Goal: Browse casually

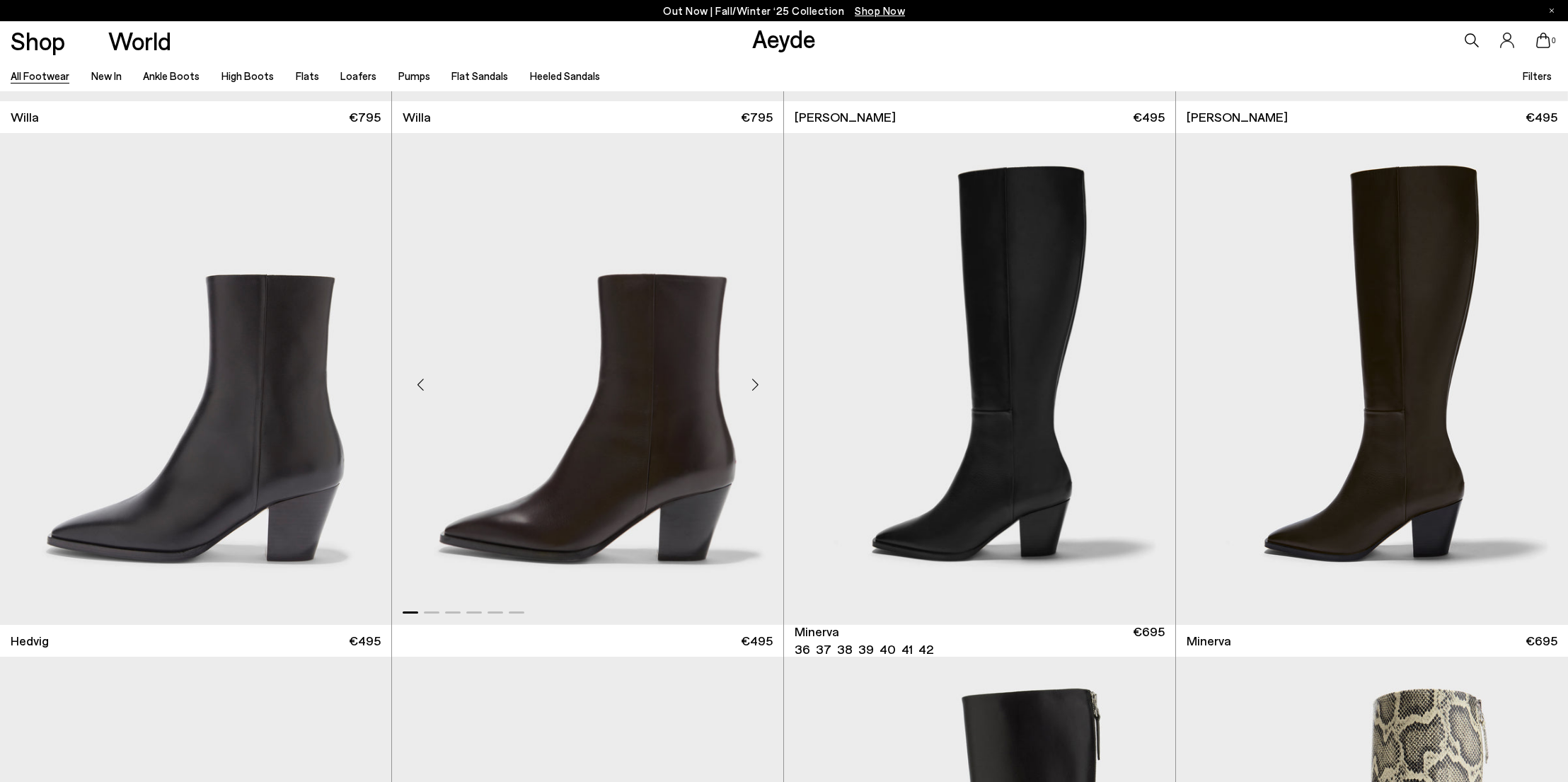
scroll to position [1531, 0]
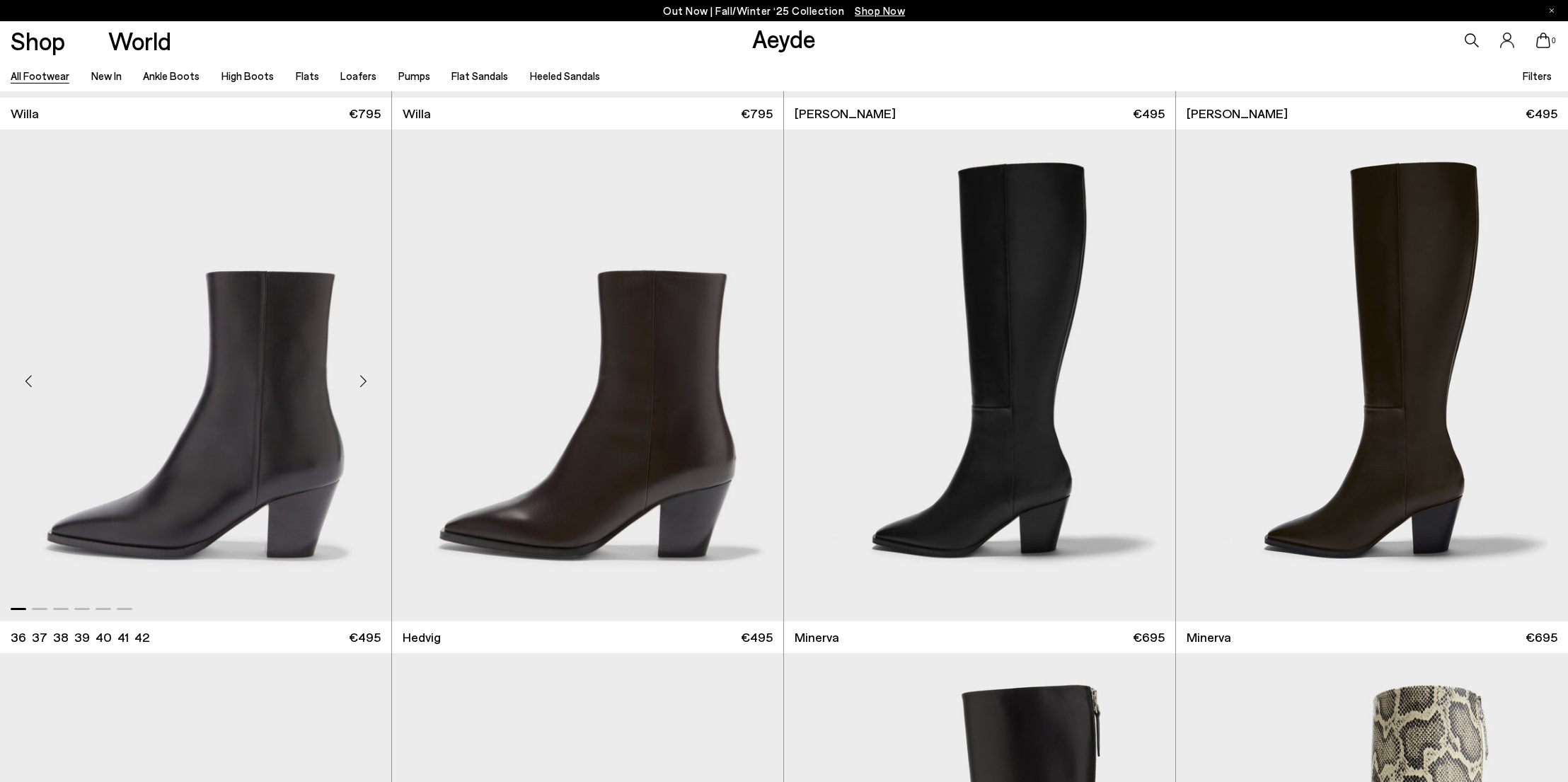
click at [352, 367] on div "Next slide" at bounding box center [362, 381] width 42 height 42
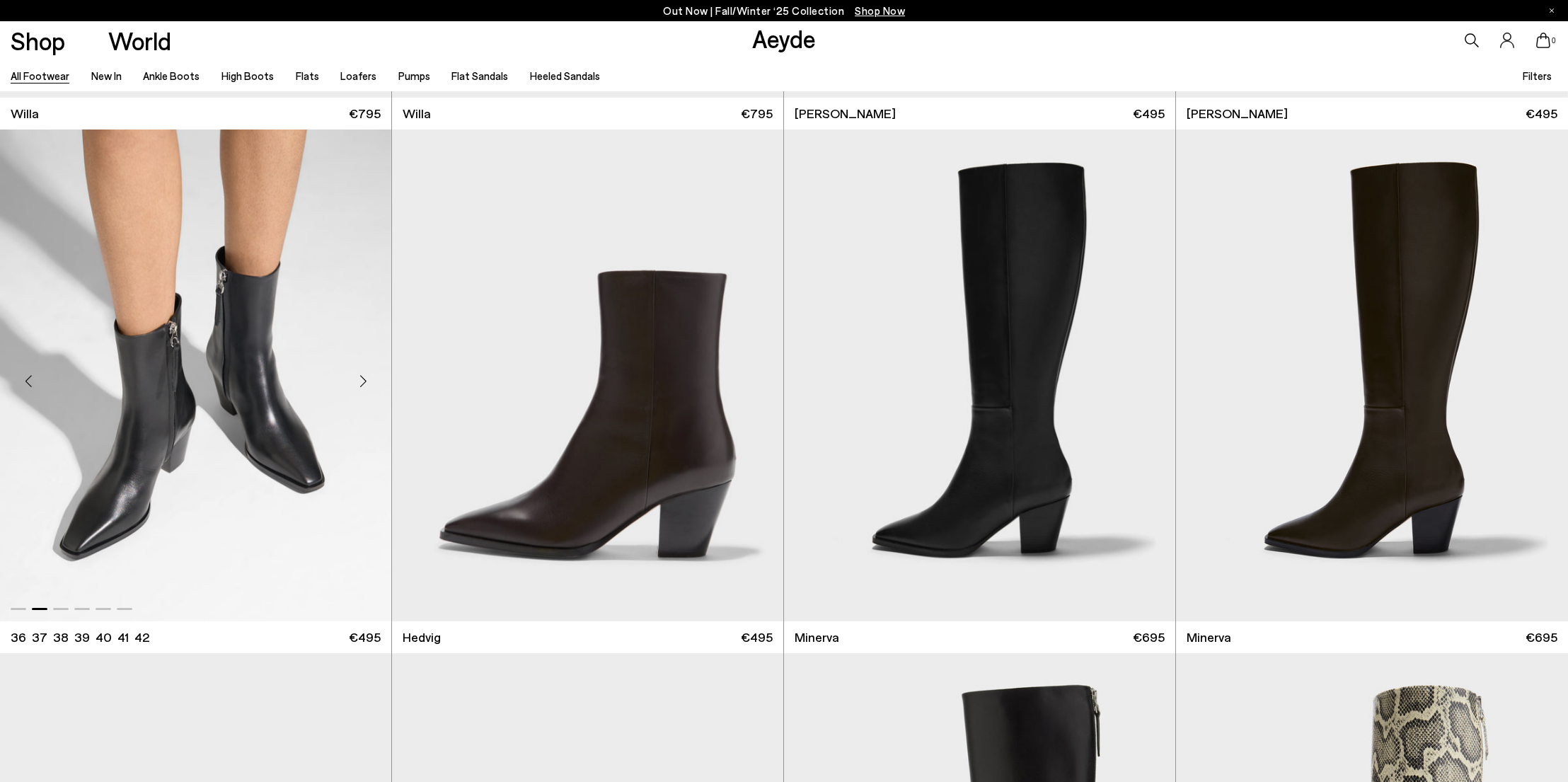
click at [46, 360] on div "Previous slide" at bounding box center [28, 381] width 42 height 42
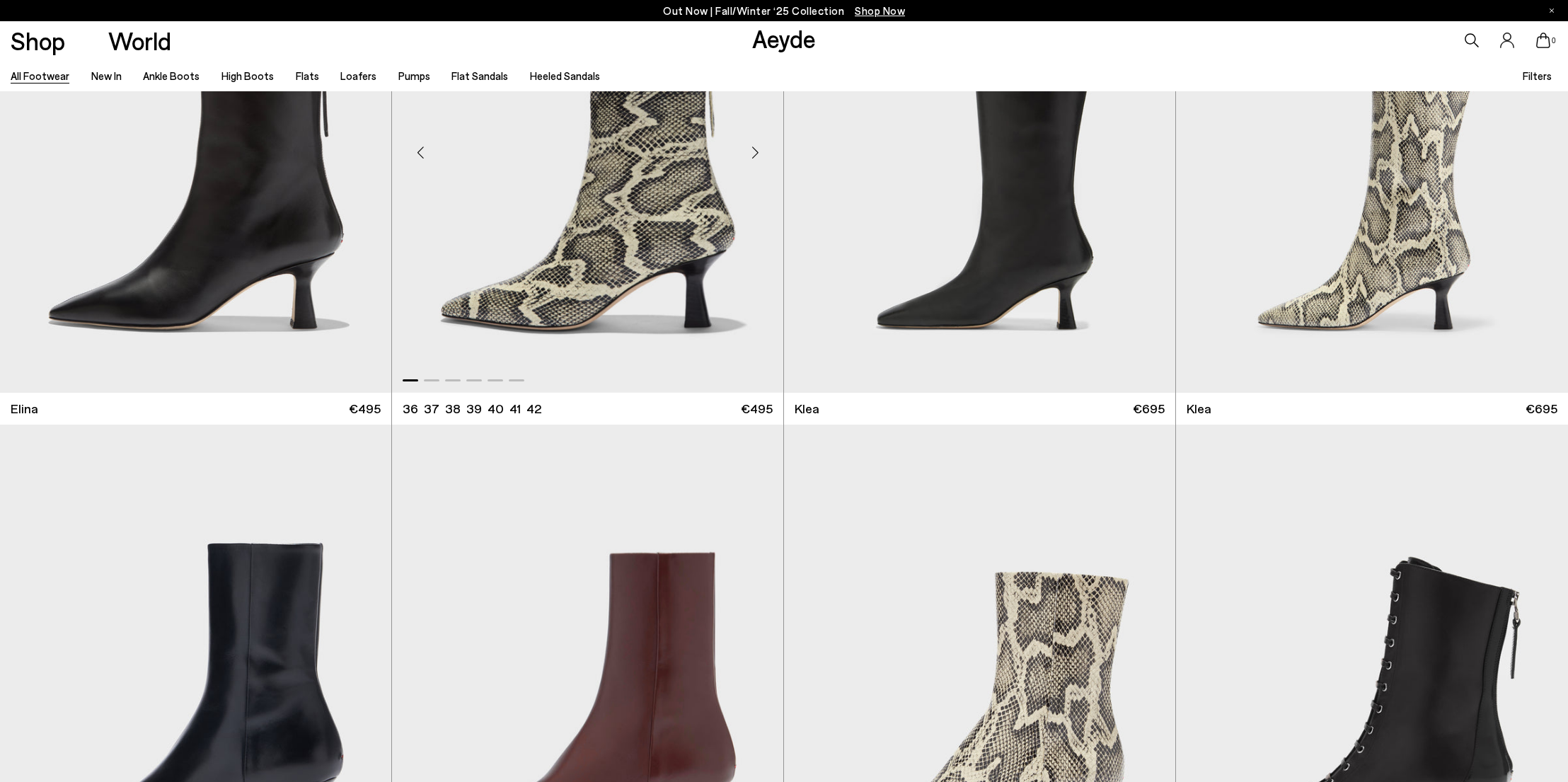
scroll to position [2149, 0]
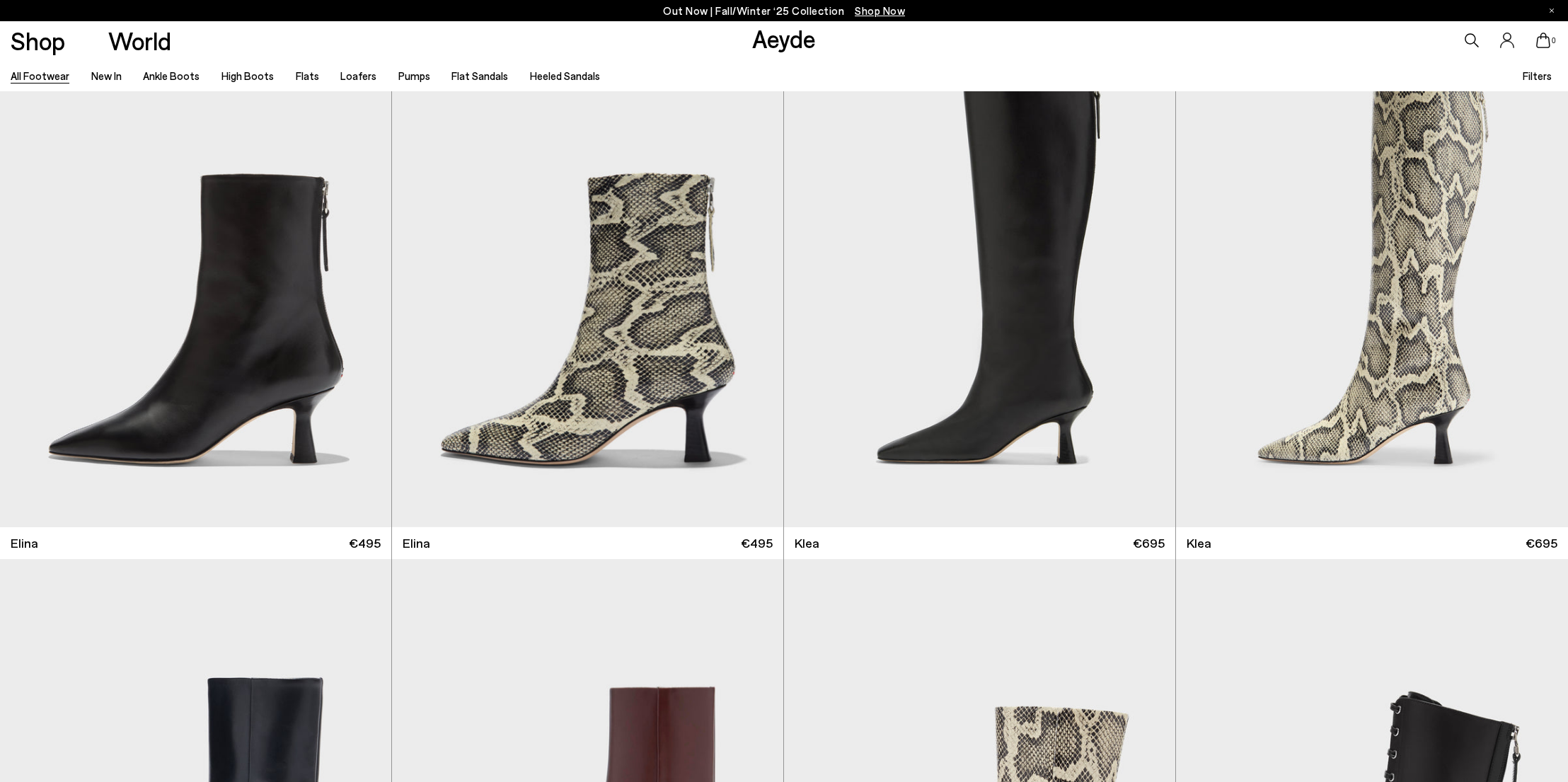
click at [771, 47] on link "Aeyde" at bounding box center [783, 37] width 64 height 30
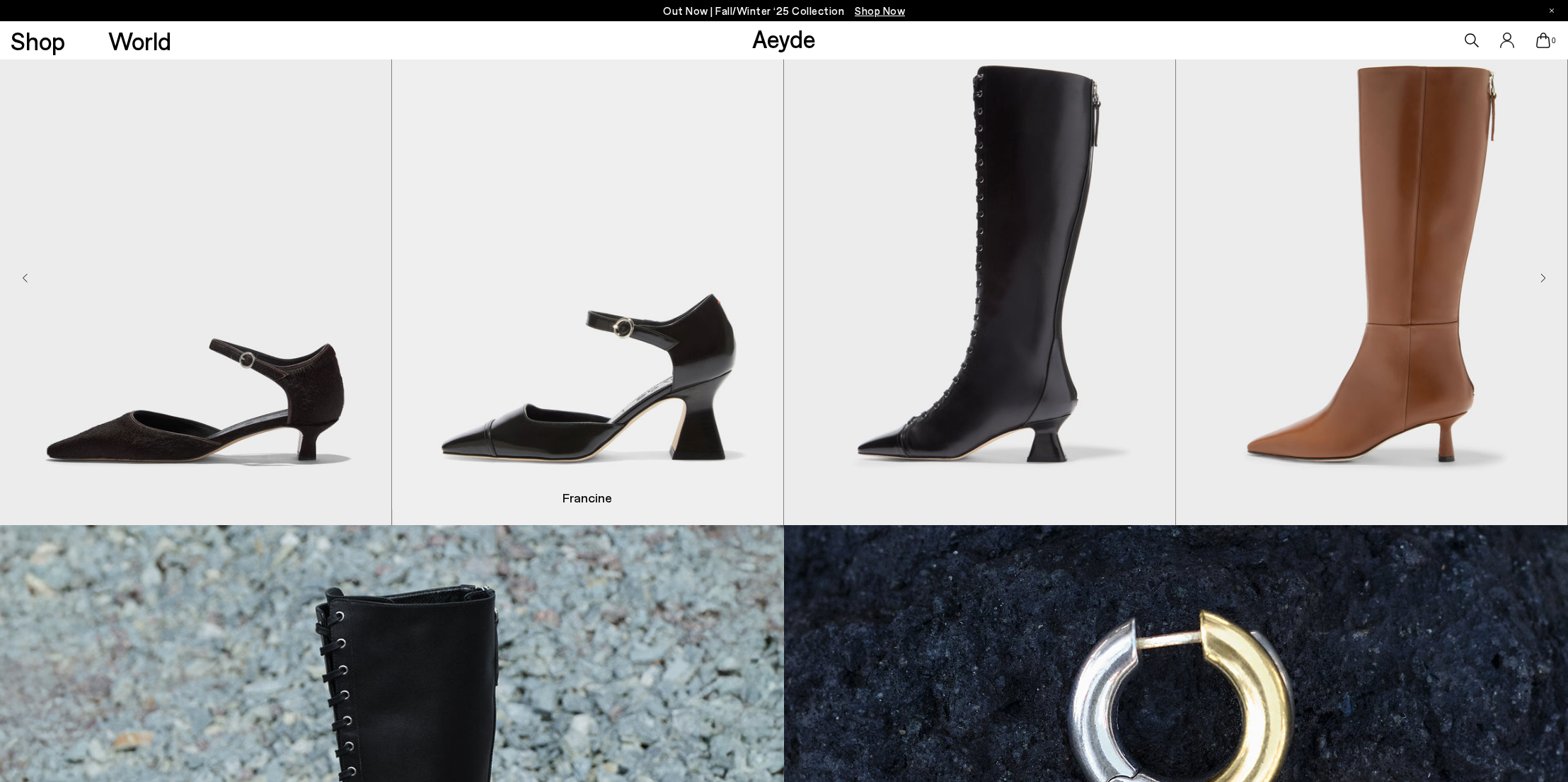
scroll to position [747, 0]
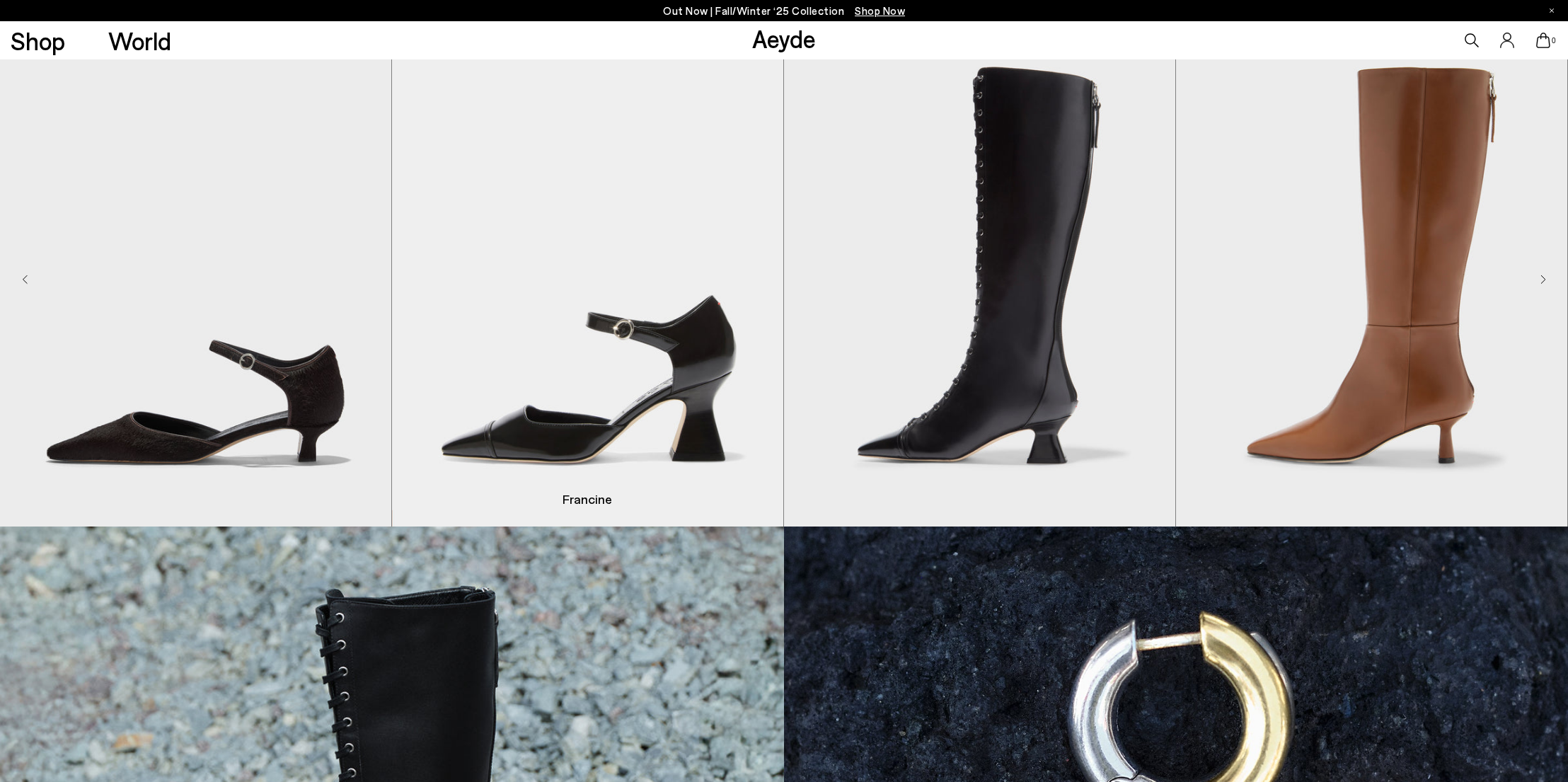
click at [768, 262] on img "2 / 8" at bounding box center [587, 280] width 391 height 491
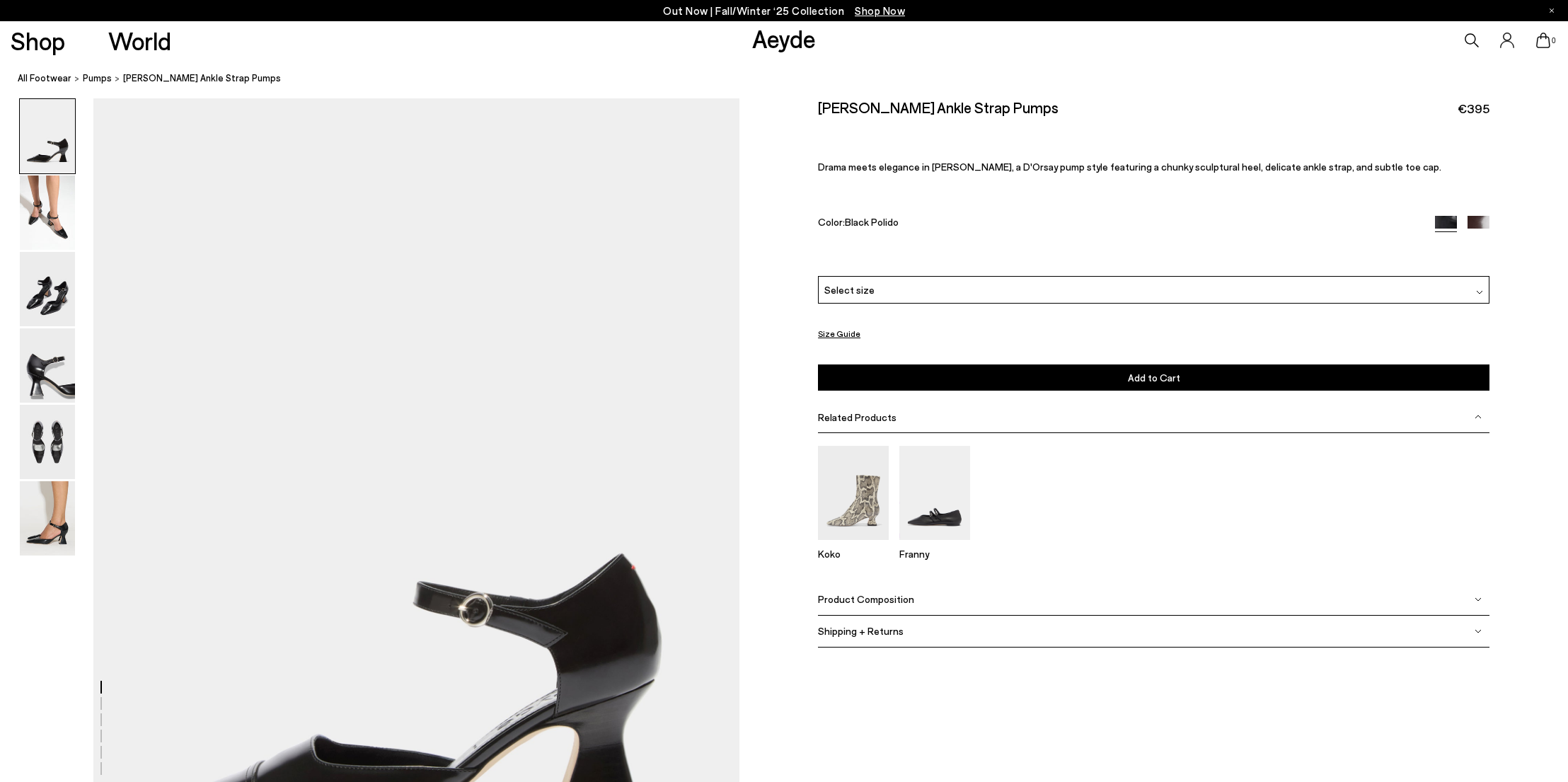
click at [775, 53] on link "Aeyde" at bounding box center [783, 37] width 64 height 30
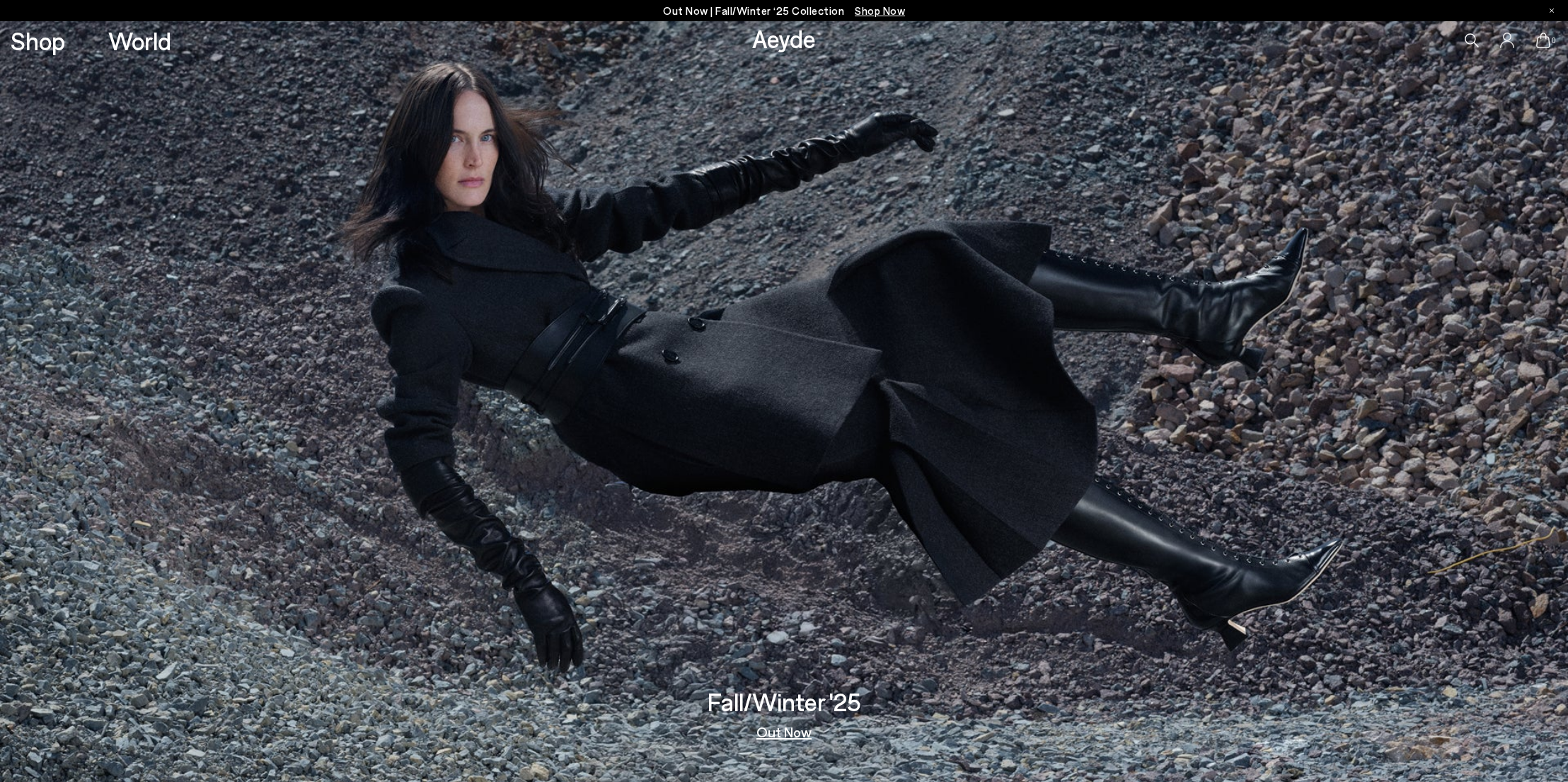
click at [773, 40] on link "Aeyde" at bounding box center [783, 37] width 64 height 30
